Goal: Transaction & Acquisition: Book appointment/travel/reservation

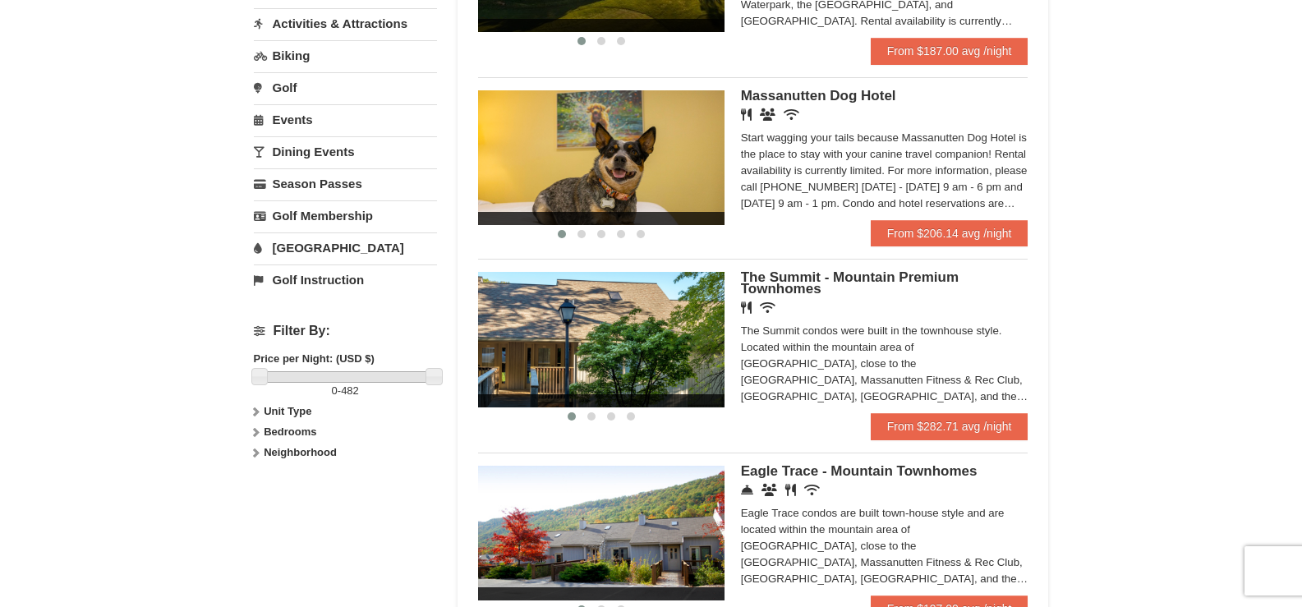
scroll to position [493, 0]
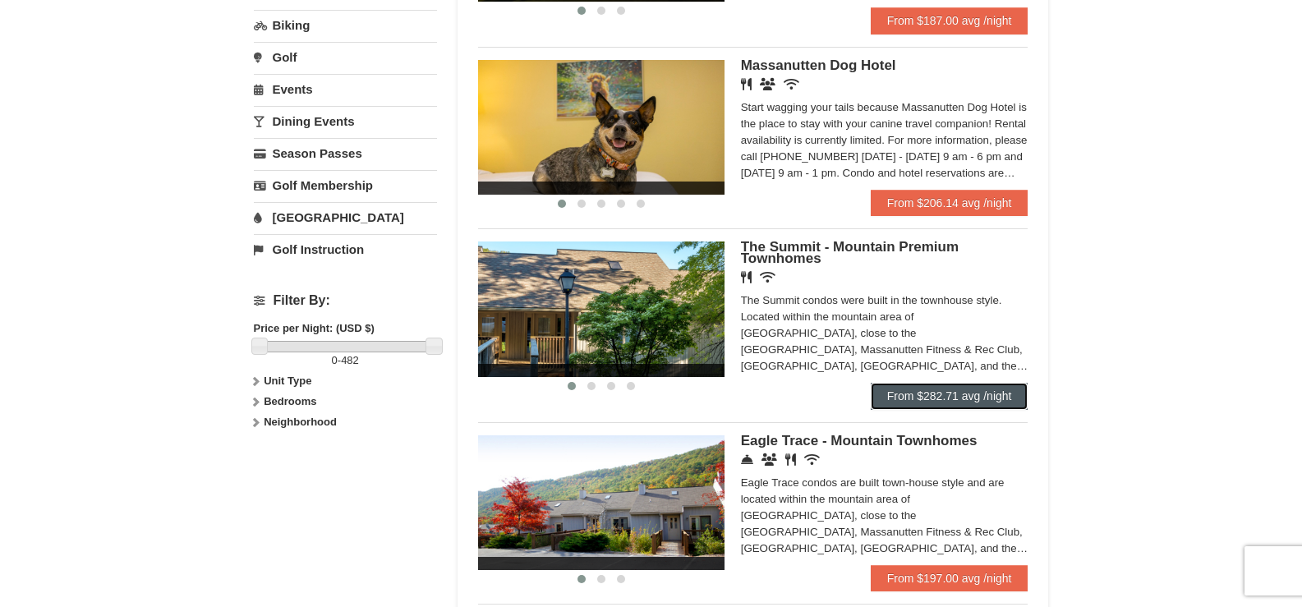
click at [939, 393] on link "From $282.71 avg /night" at bounding box center [950, 396] width 158 height 26
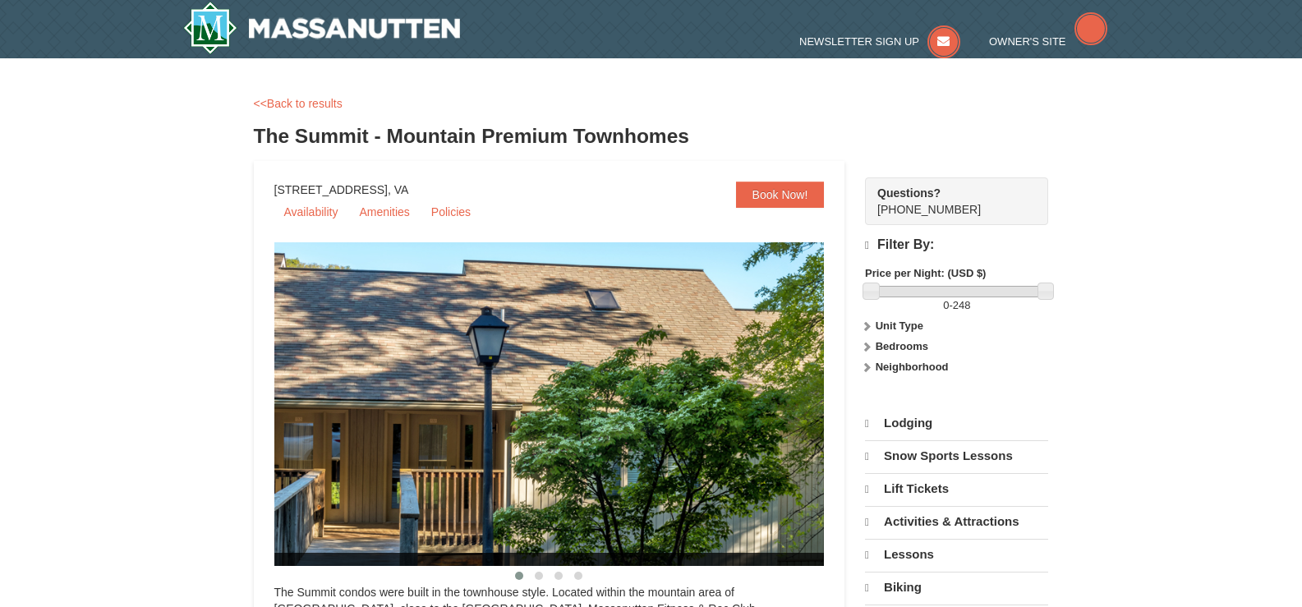
select select "9"
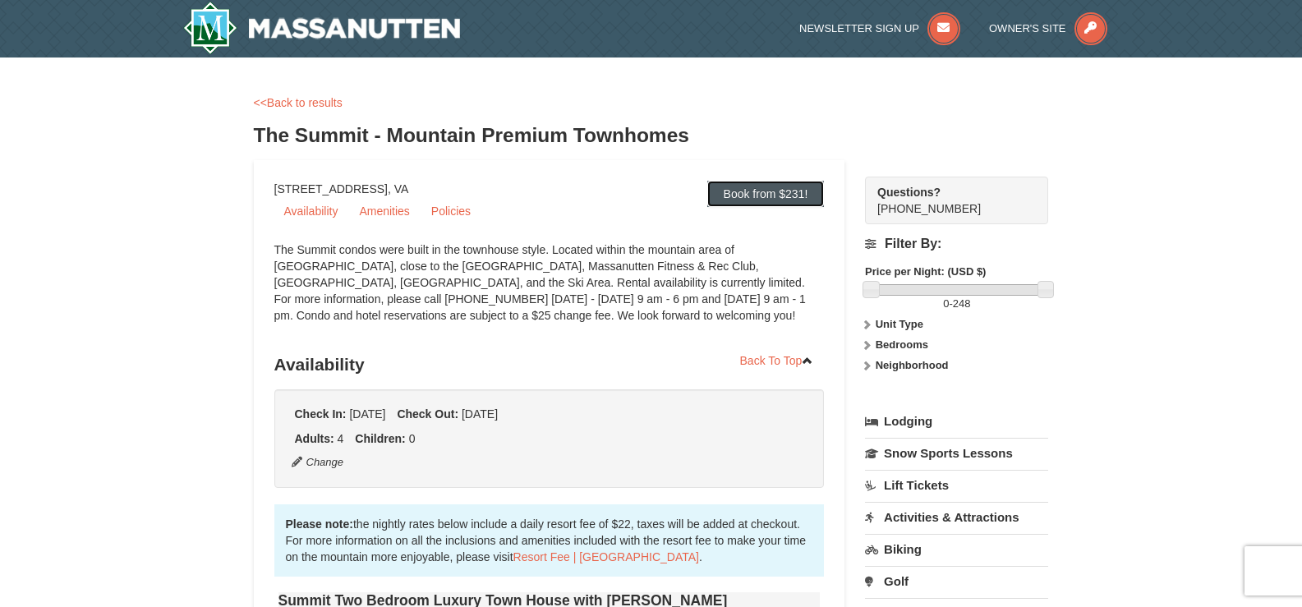
click at [763, 200] on link "Book from $231!" at bounding box center [765, 194] width 117 height 26
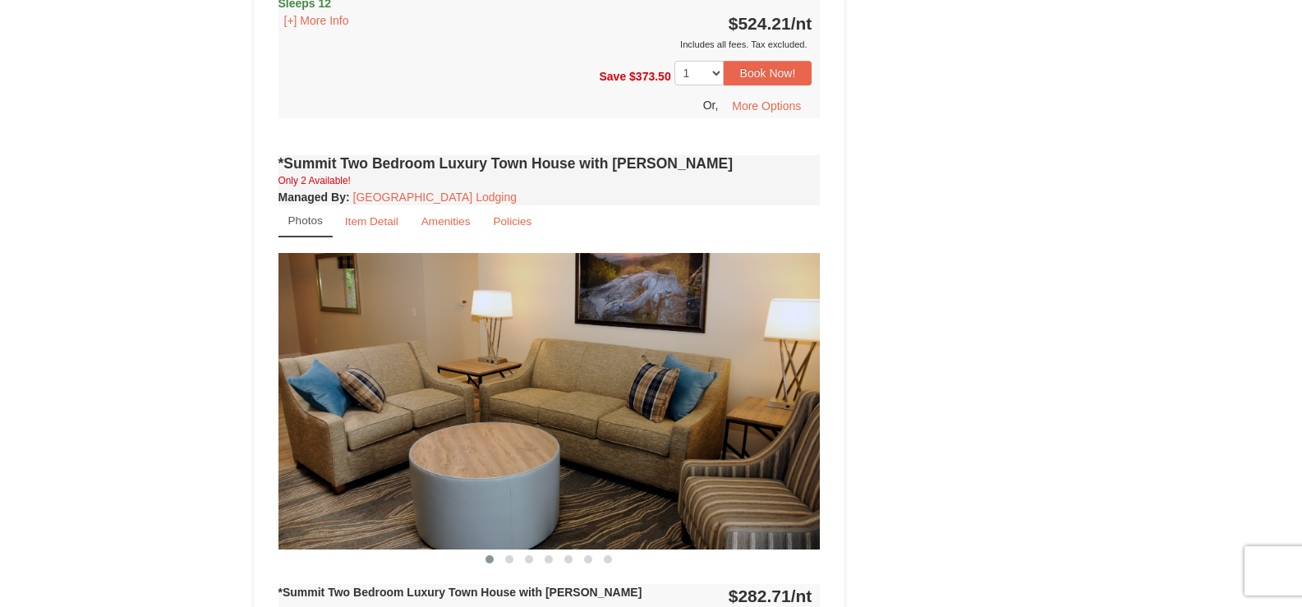
scroll to position [759, 0]
